Goal: Information Seeking & Learning: Find specific fact

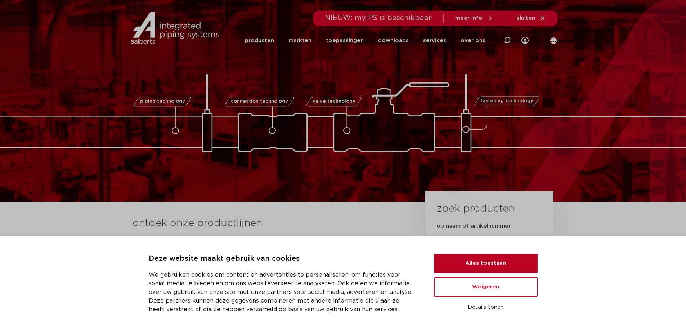
drag, startPoint x: 506, startPoint y: 259, endPoint x: 399, endPoint y: 176, distance: 135.3
click at [505, 259] on button "Alles toestaan" at bounding box center [486, 262] width 104 height 19
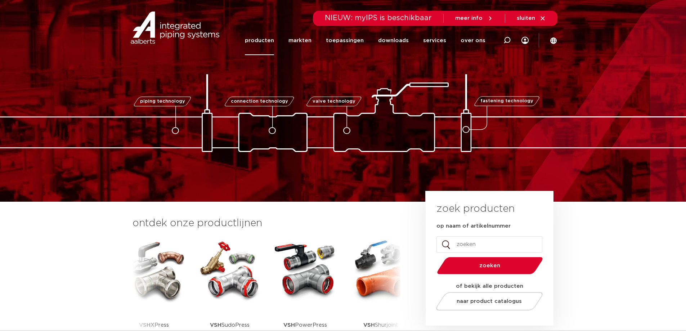
click at [269, 41] on link "producten" at bounding box center [259, 40] width 29 height 29
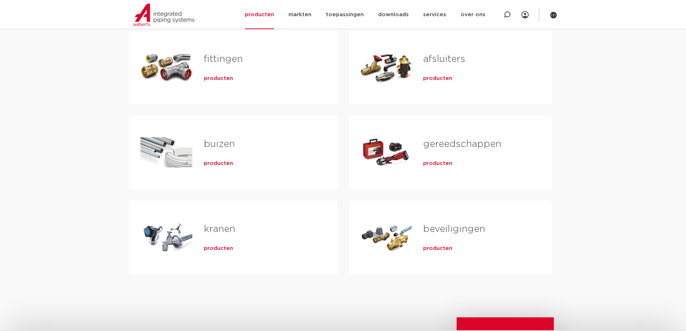
scroll to position [144, 0]
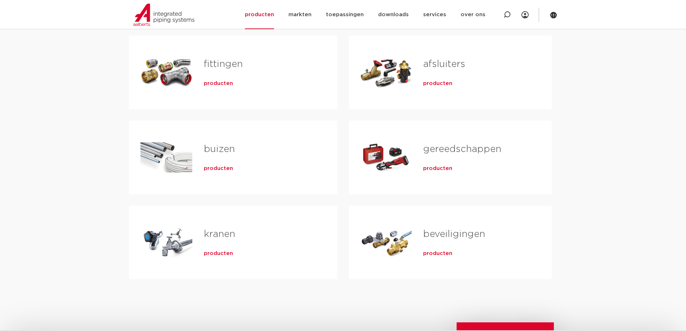
click at [444, 233] on link "beveiligingen" at bounding box center [454, 233] width 62 height 9
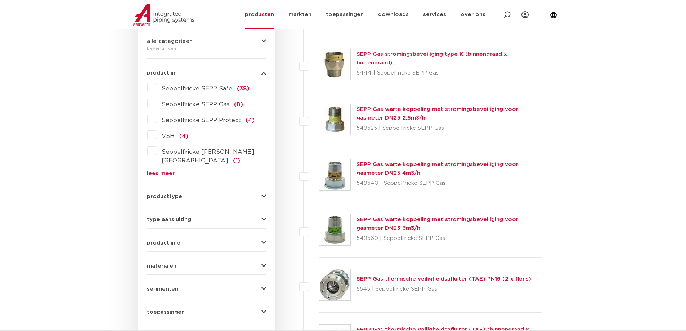
scroll to position [216, 0]
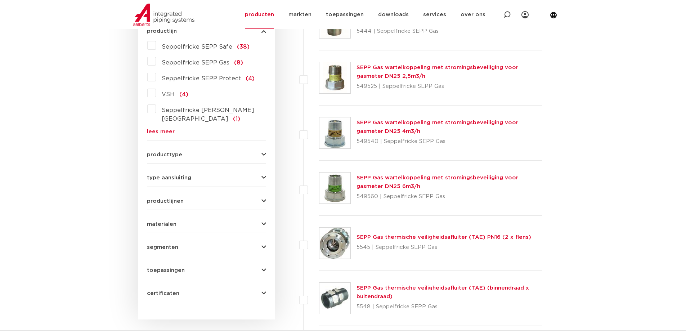
click at [215, 221] on button "materialen" at bounding box center [206, 223] width 119 height 5
click at [173, 284] on span "roestvaststaal" at bounding box center [182, 287] width 41 height 6
click at [0, 0] on input "roestvaststaal (3)" at bounding box center [0, 0] width 0 height 0
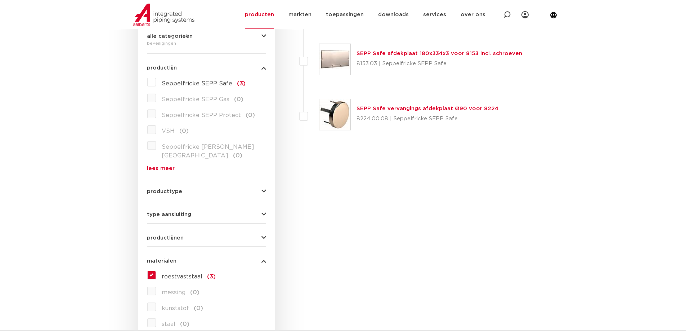
scroll to position [180, 0]
click at [174, 273] on span "roestvaststaal" at bounding box center [182, 276] width 41 height 6
click at [0, 0] on input "roestvaststaal (3)" at bounding box center [0, 0] width 0 height 0
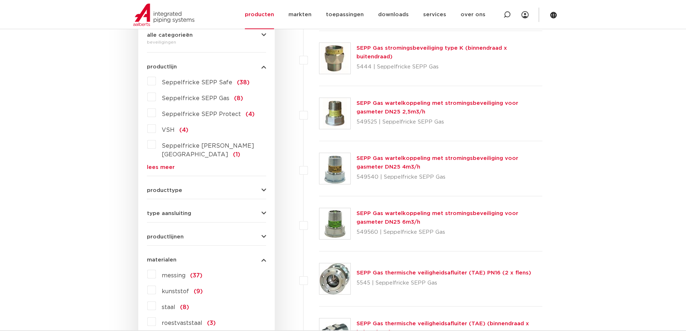
scroll to position [180, 0]
click at [210, 188] on button "producttype" at bounding box center [206, 190] width 119 height 5
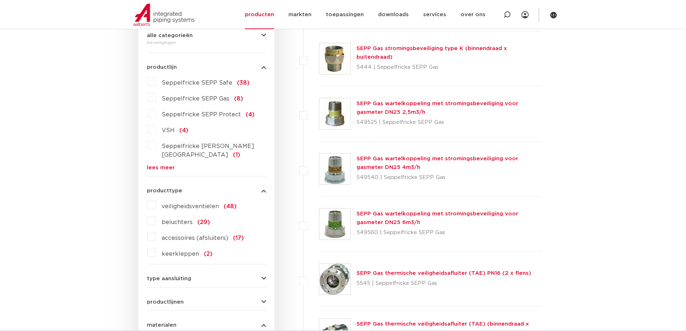
click at [156, 199] on label "veiligheidsventielen (48)" at bounding box center [196, 205] width 81 height 12
click at [0, 0] on input "veiligheidsventielen (48)" at bounding box center [0, 0] width 0 height 0
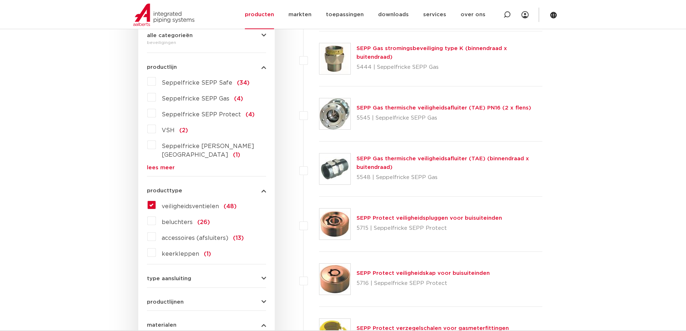
click at [156, 199] on label "veiligheidsventielen (48)" at bounding box center [196, 205] width 81 height 12
click at [0, 0] on input "veiligheidsventielen (48)" at bounding box center [0, 0] width 0 height 0
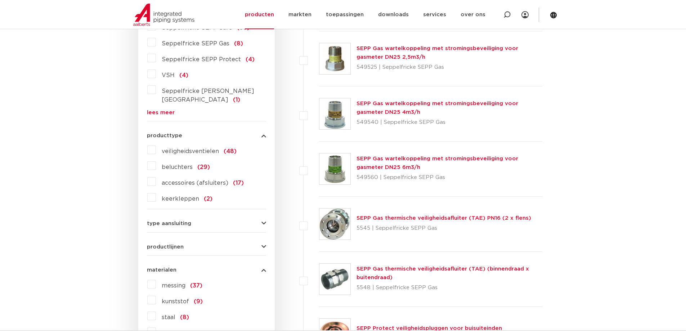
scroll to position [248, 0]
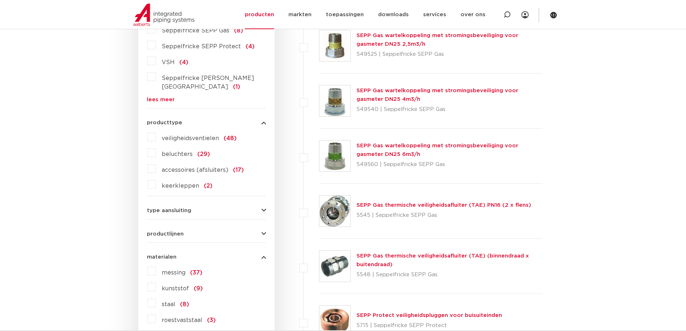
click at [156, 179] on label "keerkleppen (2)" at bounding box center [184, 185] width 57 height 12
click at [0, 0] on input "keerkleppen (2)" at bounding box center [0, 0] width 0 height 0
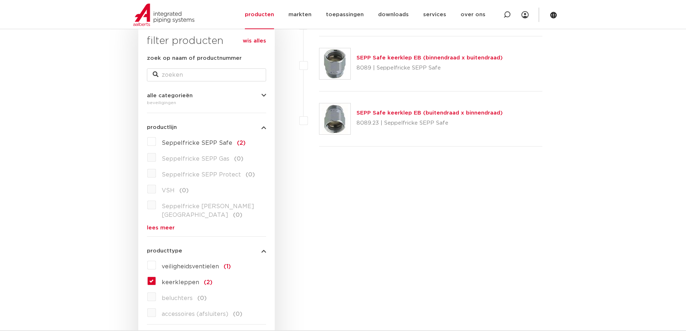
scroll to position [104, 0]
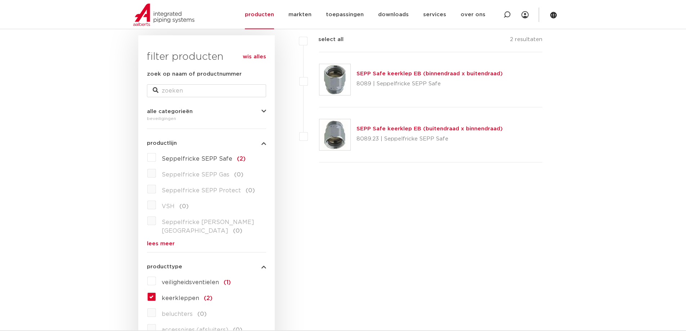
click at [424, 131] on link "SEPP Safe keerklep EB (buitendraad x binnendraad)" at bounding box center [429, 128] width 146 height 5
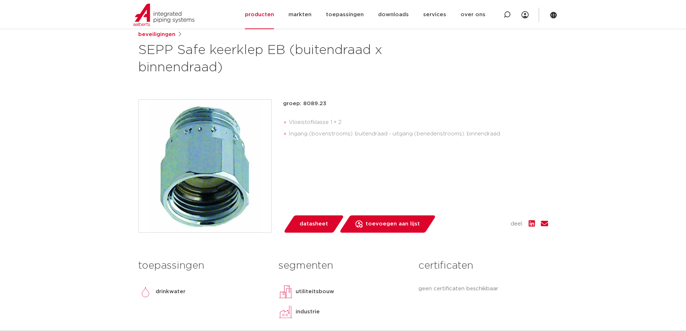
scroll to position [72, 0]
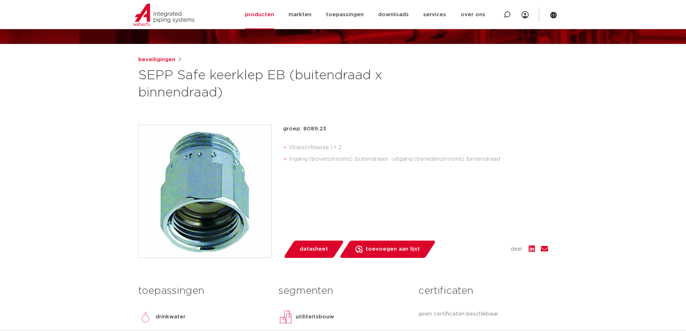
click at [302, 128] on p "groep: 8089.23" at bounding box center [415, 129] width 265 height 9
copy p "8089.23"
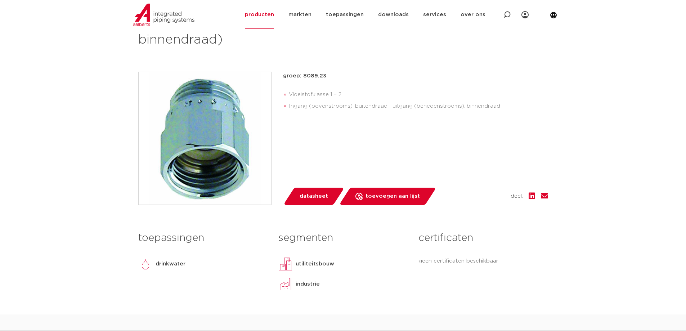
scroll to position [324, 0]
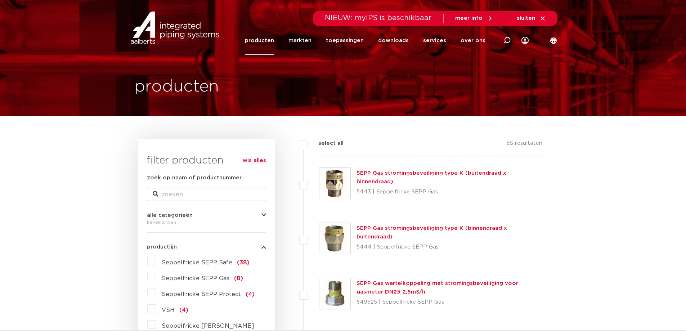
click at [268, 40] on link "producten" at bounding box center [259, 40] width 29 height 29
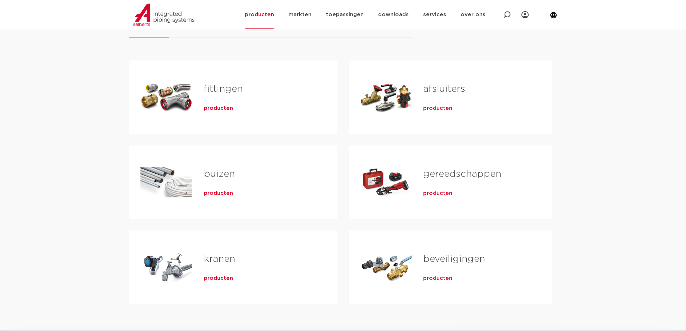
scroll to position [108, 0]
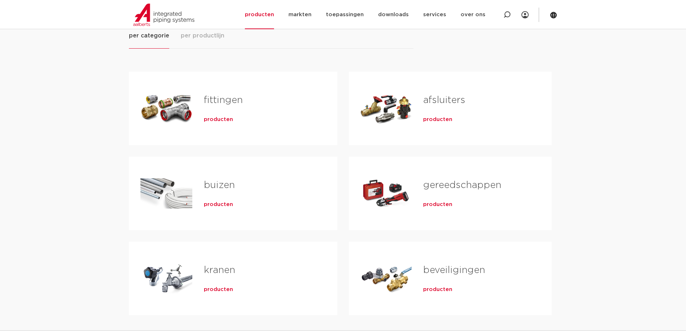
click at [452, 99] on link "afsluiters" at bounding box center [444, 99] width 42 height 9
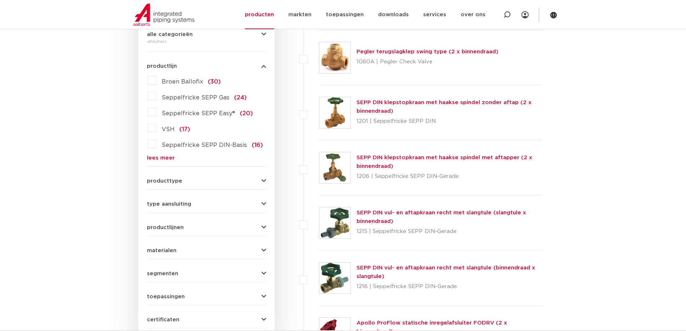
scroll to position [216, 0]
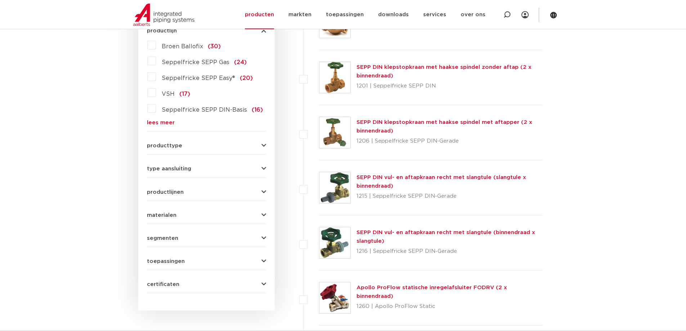
drag, startPoint x: 184, startPoint y: 211, endPoint x: 182, endPoint y: 219, distance: 8.5
click at [184, 212] on div "materialen messing (184) roestvaststaal (20) gietijzer (16) staal (15) kunststo…" at bounding box center [206, 212] width 119 height 11
click at [177, 214] on button "materialen" at bounding box center [206, 214] width 119 height 5
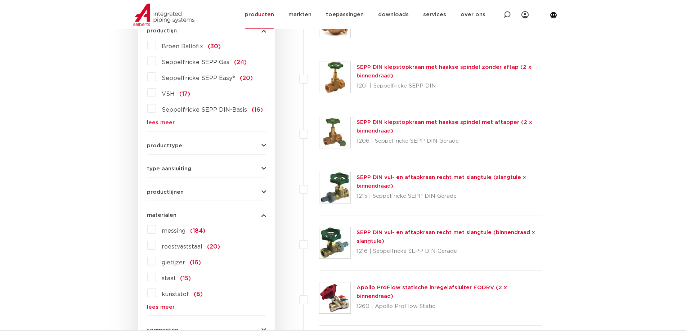
click at [163, 242] on label "roestvaststaal (20)" at bounding box center [188, 245] width 64 height 12
click at [0, 0] on input "roestvaststaal (20)" at bounding box center [0, 0] width 0 height 0
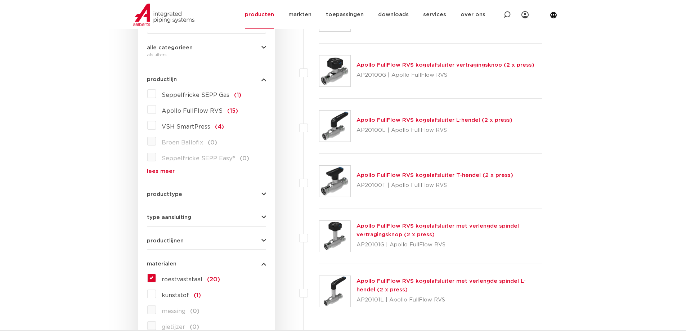
scroll to position [180, 0]
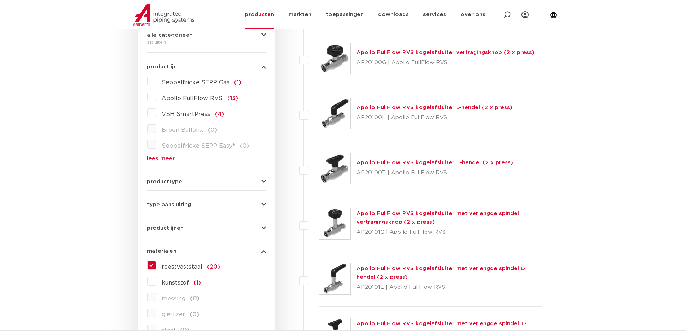
click at [427, 105] on link "Apollo FullFlow RVS kogelafsluiter L-hendel (2 x press)" at bounding box center [434, 107] width 156 height 5
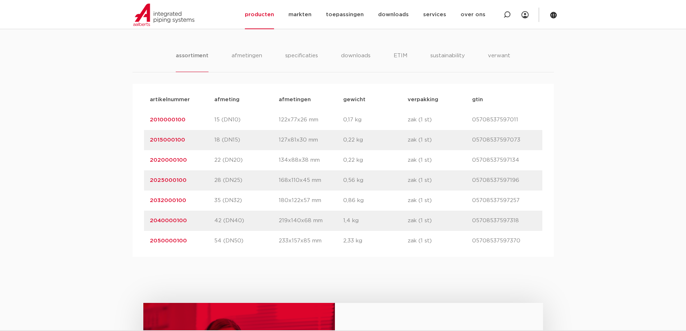
scroll to position [468, 0]
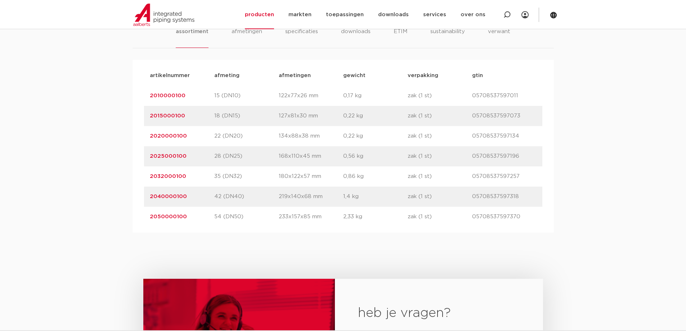
click at [161, 159] on link "2025000100" at bounding box center [168, 155] width 37 height 5
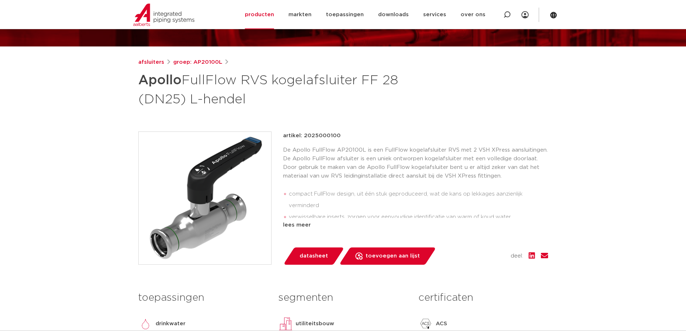
scroll to position [72, 0]
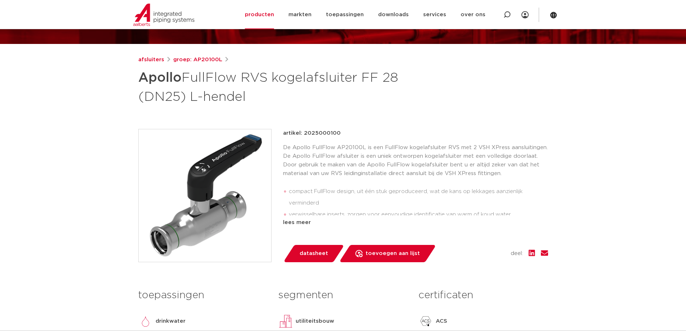
click at [319, 134] on p "artikel: 2025000100" at bounding box center [312, 133] width 58 height 9
copy p "2025000100"
click at [138, 306] on div "toepassingen drinkwater verwarming koeling perslucht vacuüm lees meer lees mind…" at bounding box center [203, 334] width 140 height 98
